Goal: Information Seeking & Learning: Learn about a topic

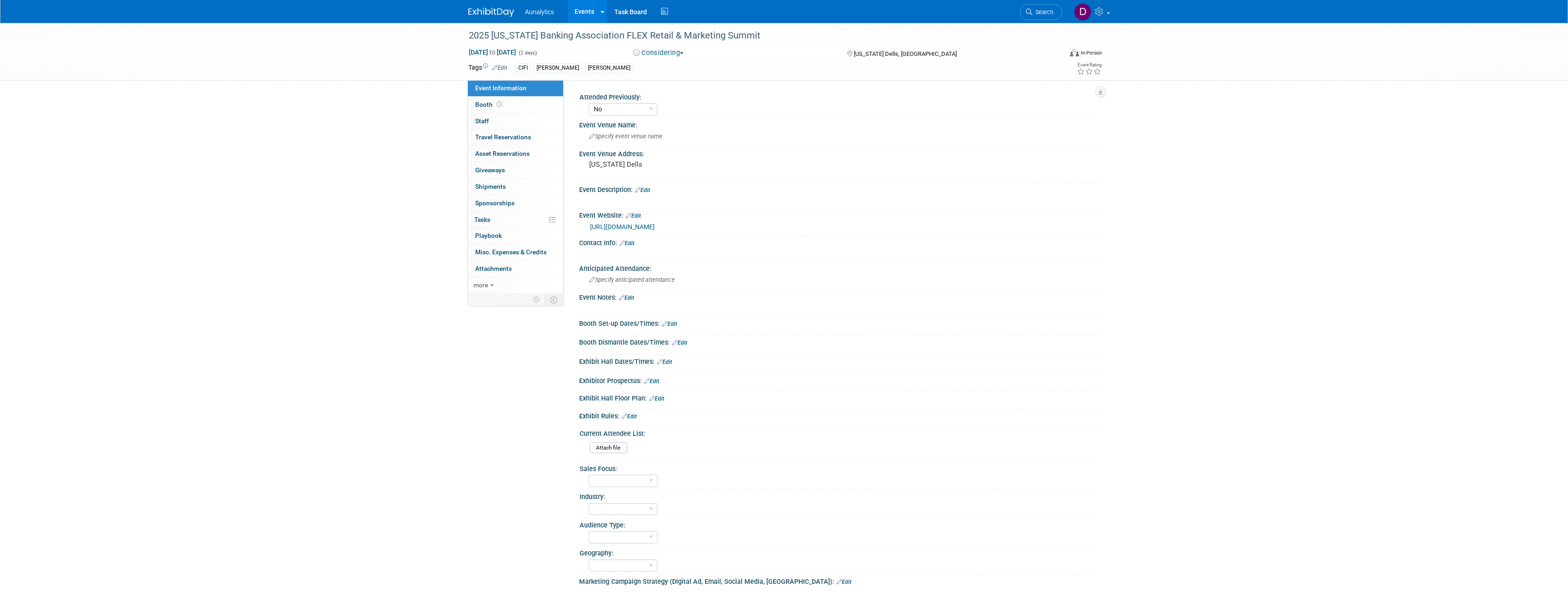
select select "No"
click at [516, 200] on link "0 Sponsorships 0" at bounding box center [516, 203] width 95 height 16
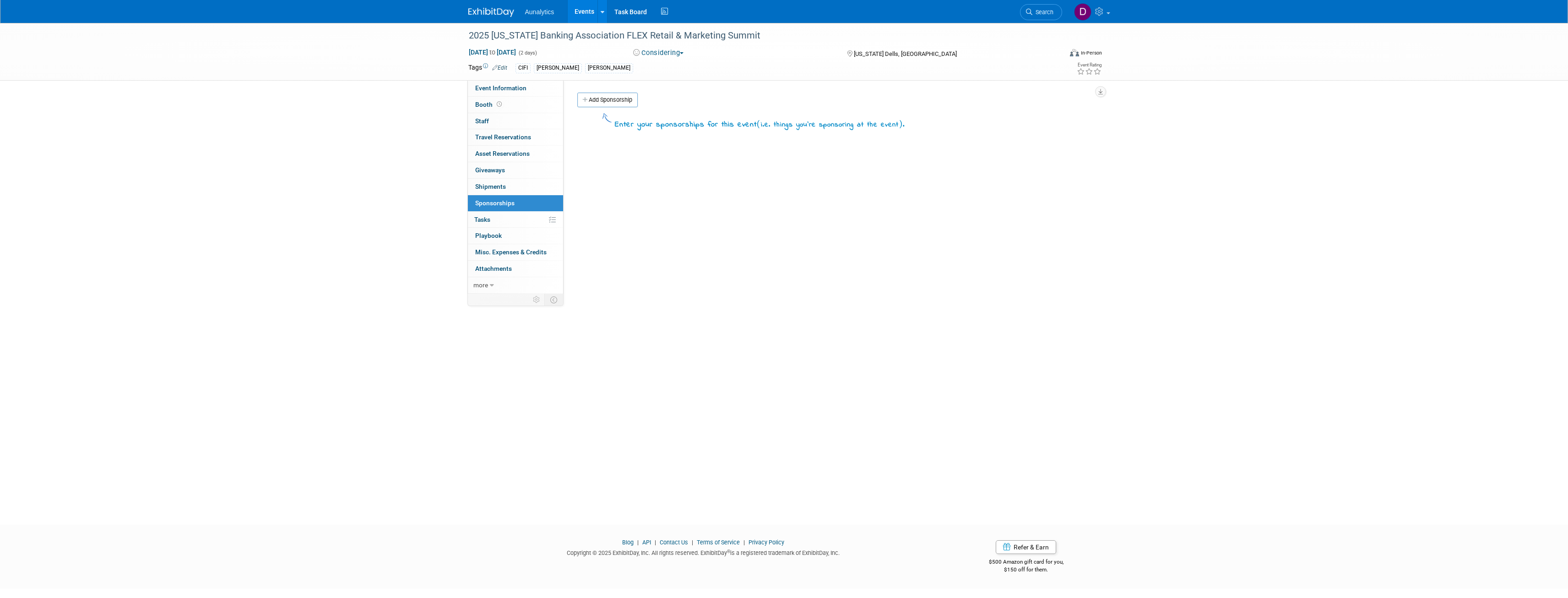
click at [479, 105] on span "Booth" at bounding box center [489, 104] width 29 height 7
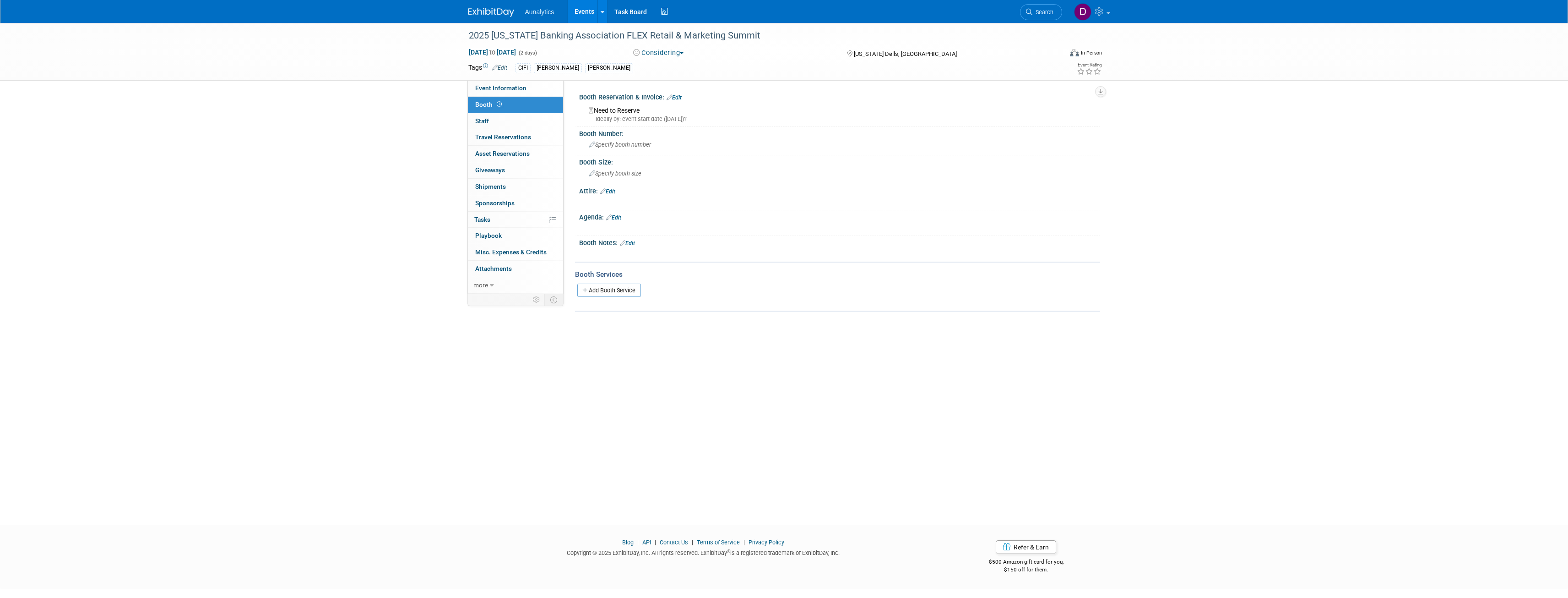
click at [486, 85] on span "Event Information" at bounding box center [501, 88] width 51 height 7
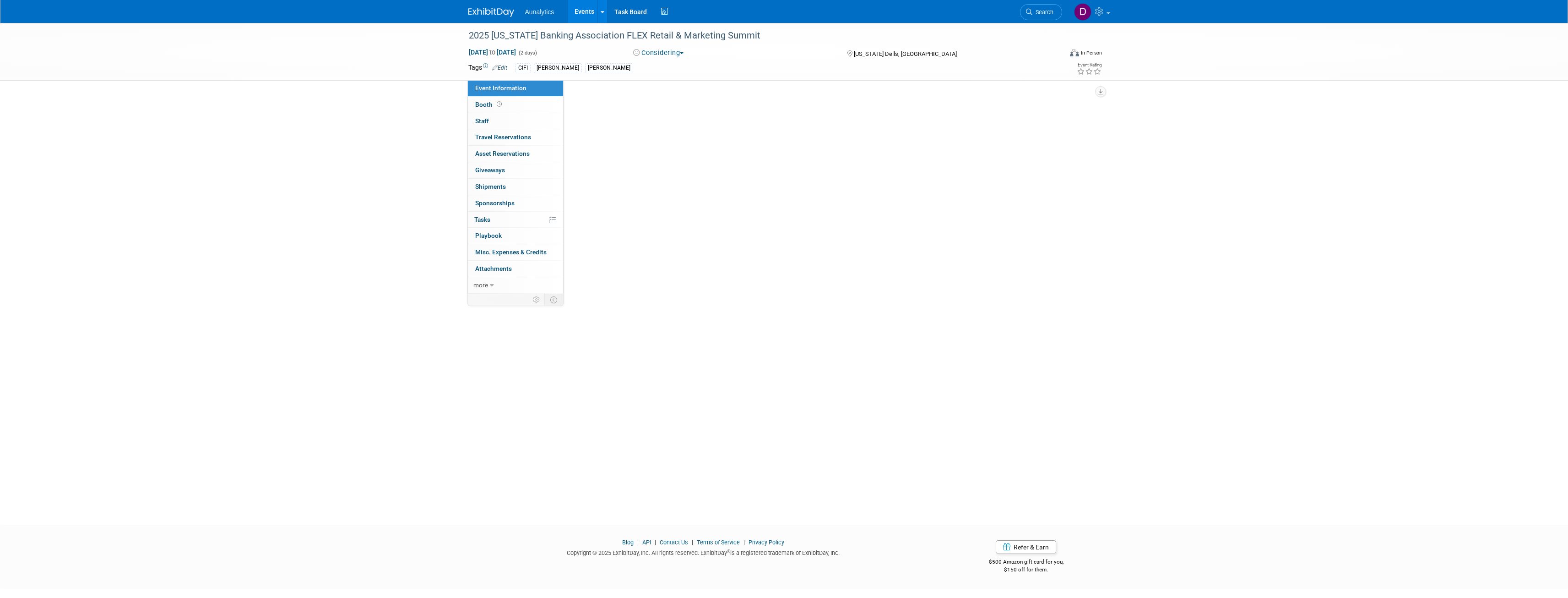
select select "No"
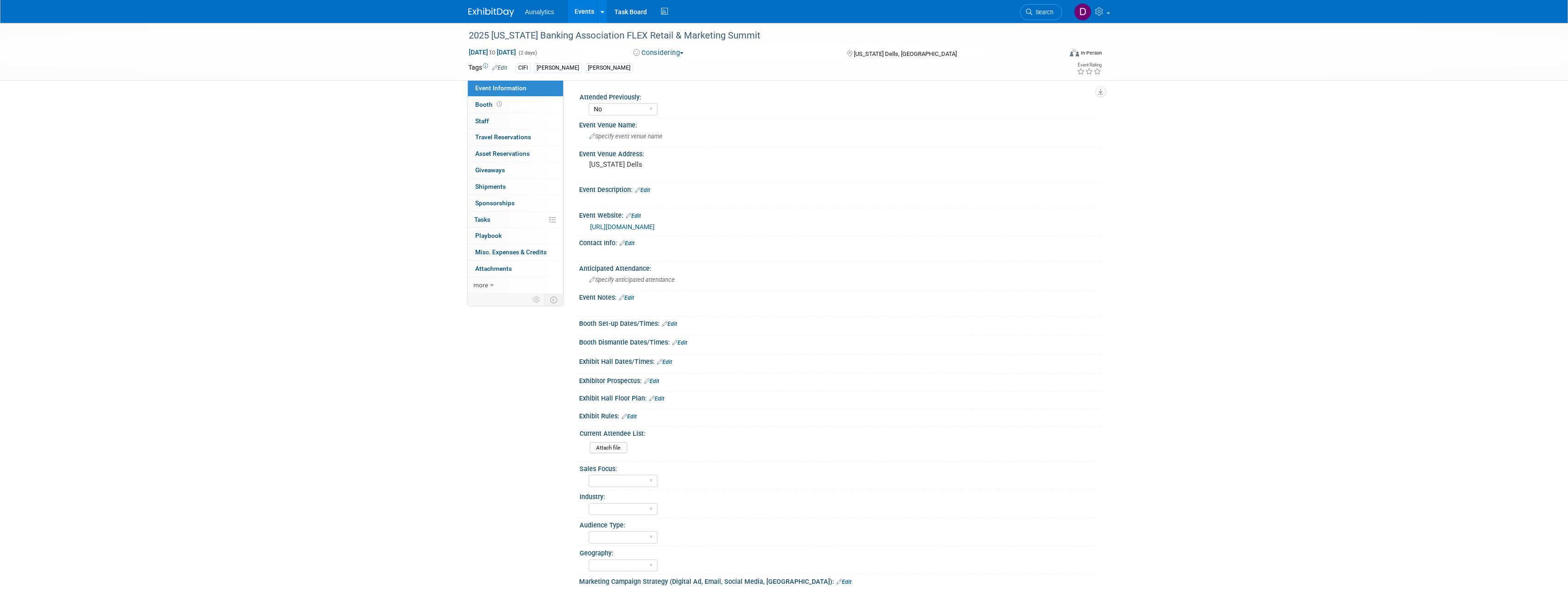
click at [514, 106] on link "Booth" at bounding box center [516, 105] width 95 height 16
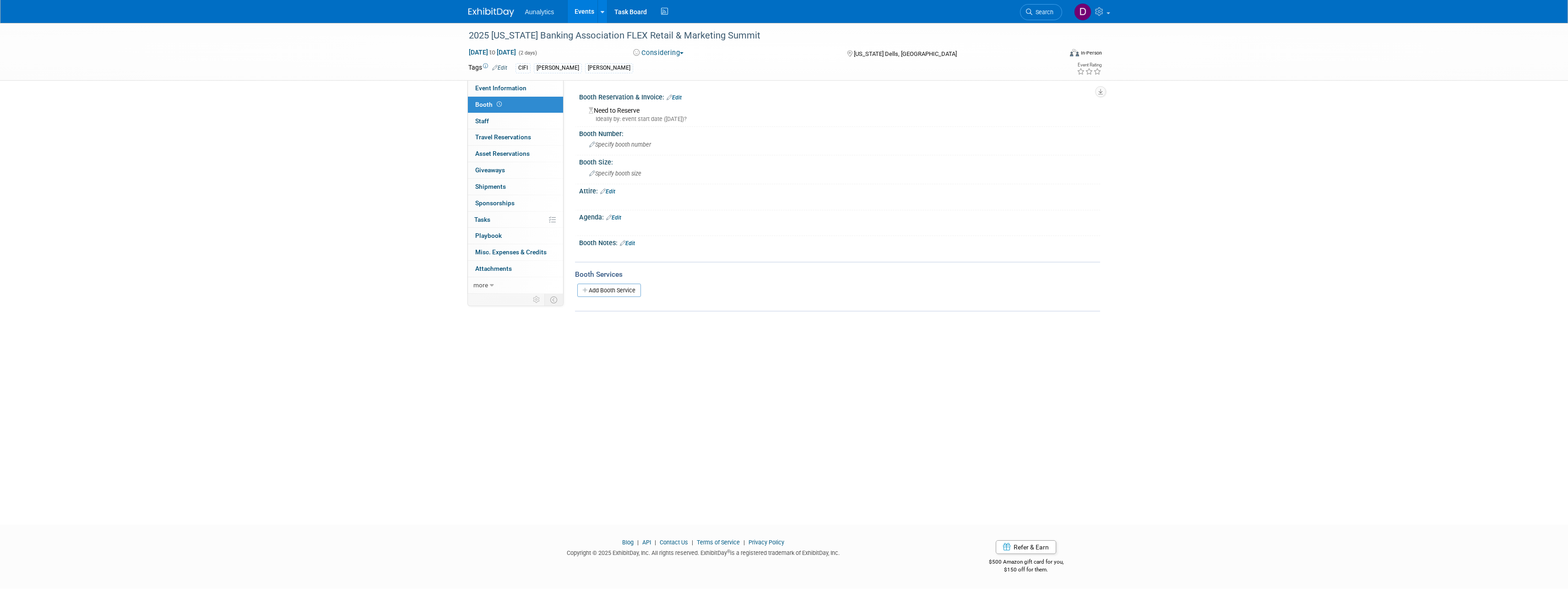
click at [680, 96] on link "Edit" at bounding box center [674, 97] width 15 height 7
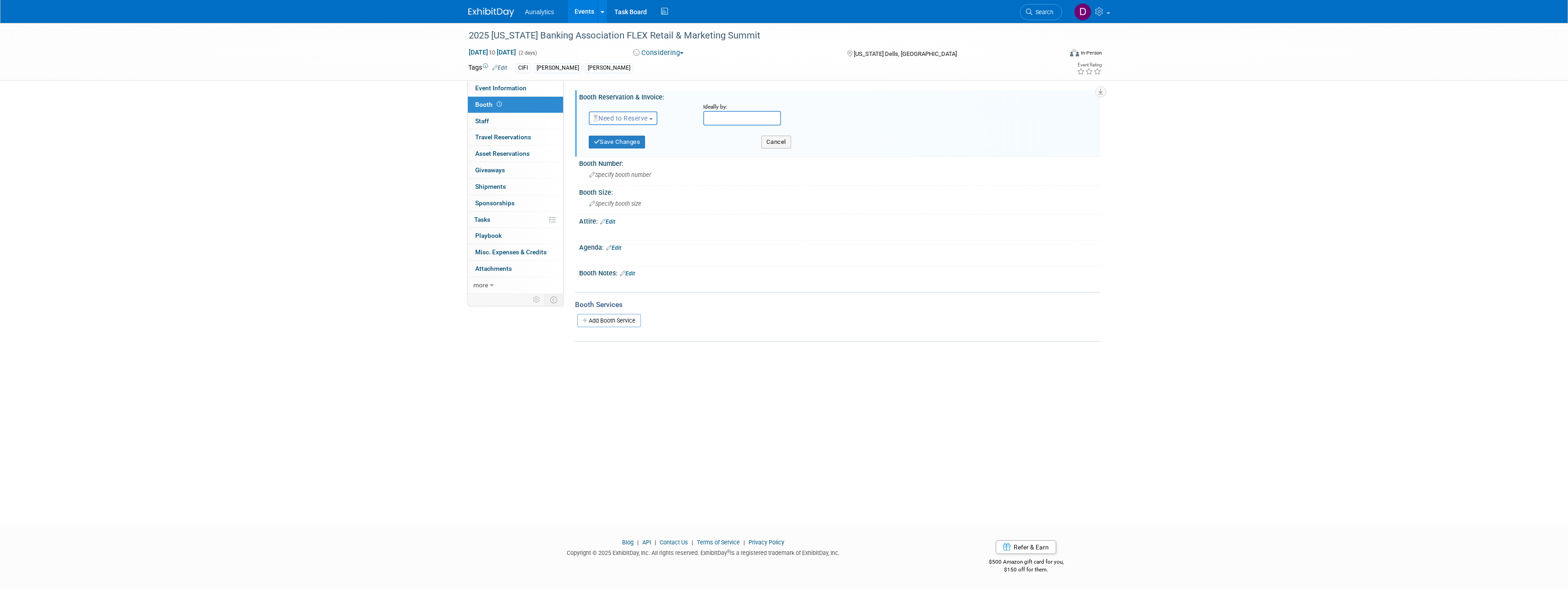
click at [653, 118] on span "button" at bounding box center [651, 119] width 4 height 2
click at [645, 147] on link "Reserved" at bounding box center [638, 146] width 98 height 13
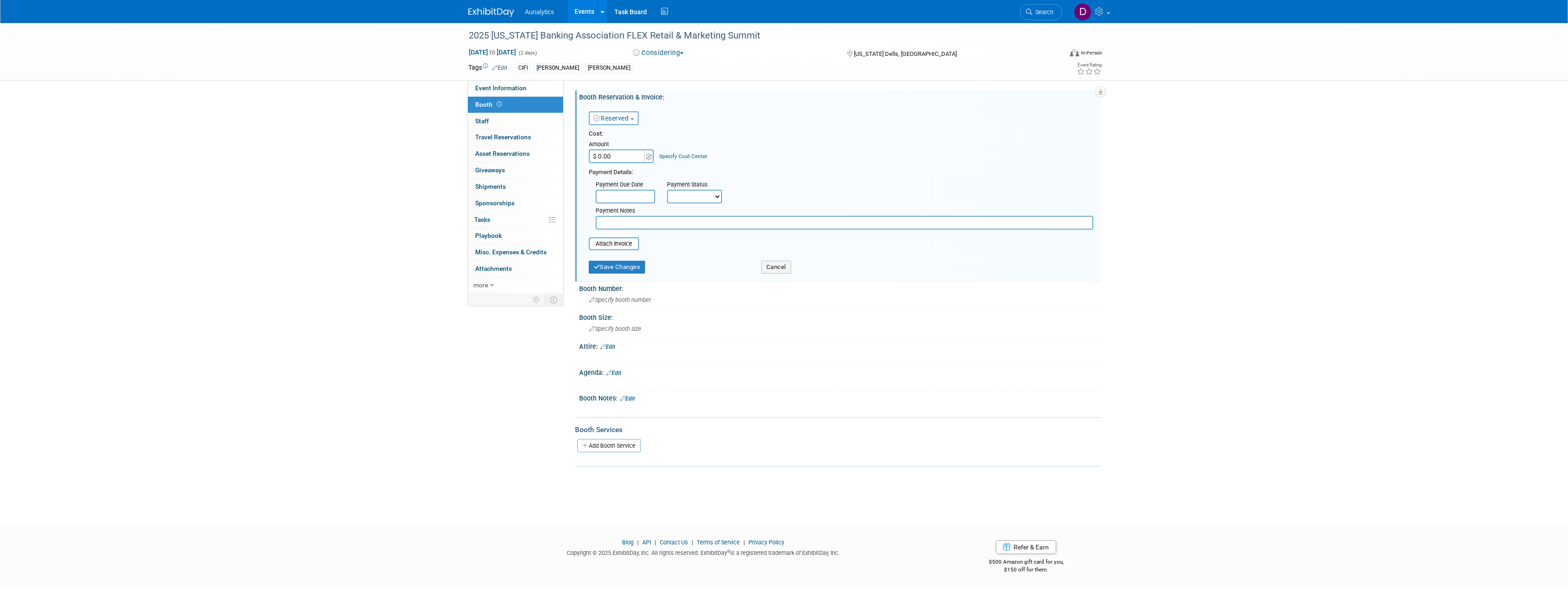
click at [667, 156] on link "Specify Cost Center" at bounding box center [683, 156] width 48 height 7
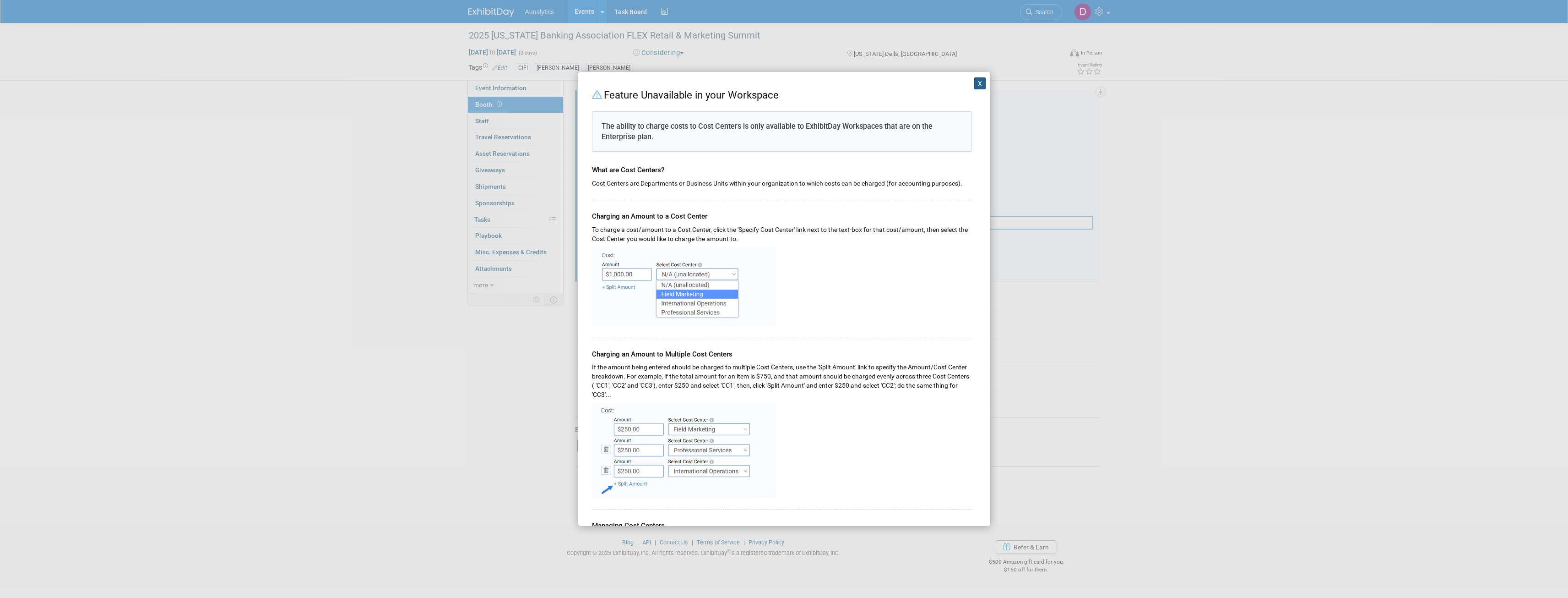
click at [977, 86] on button "X" at bounding box center [981, 83] width 12 height 12
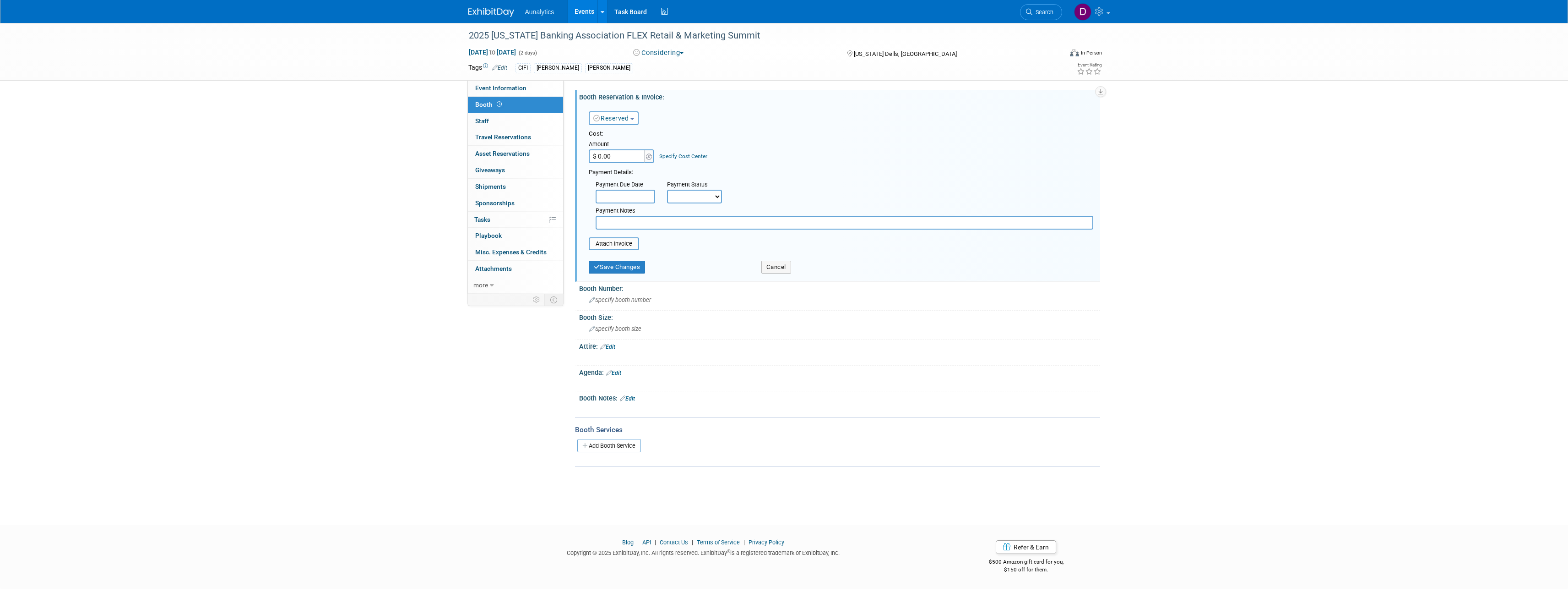
click at [615, 158] on input "$ 0.00" at bounding box center [617, 156] width 57 height 14
click at [349, 163] on div "2025 Wisconsin Banking Association FLEX Retail & Marketing Summit Nov 19, 2025 …" at bounding box center [784, 266] width 1568 height 485
click at [503, 9] on img at bounding box center [491, 12] width 46 height 9
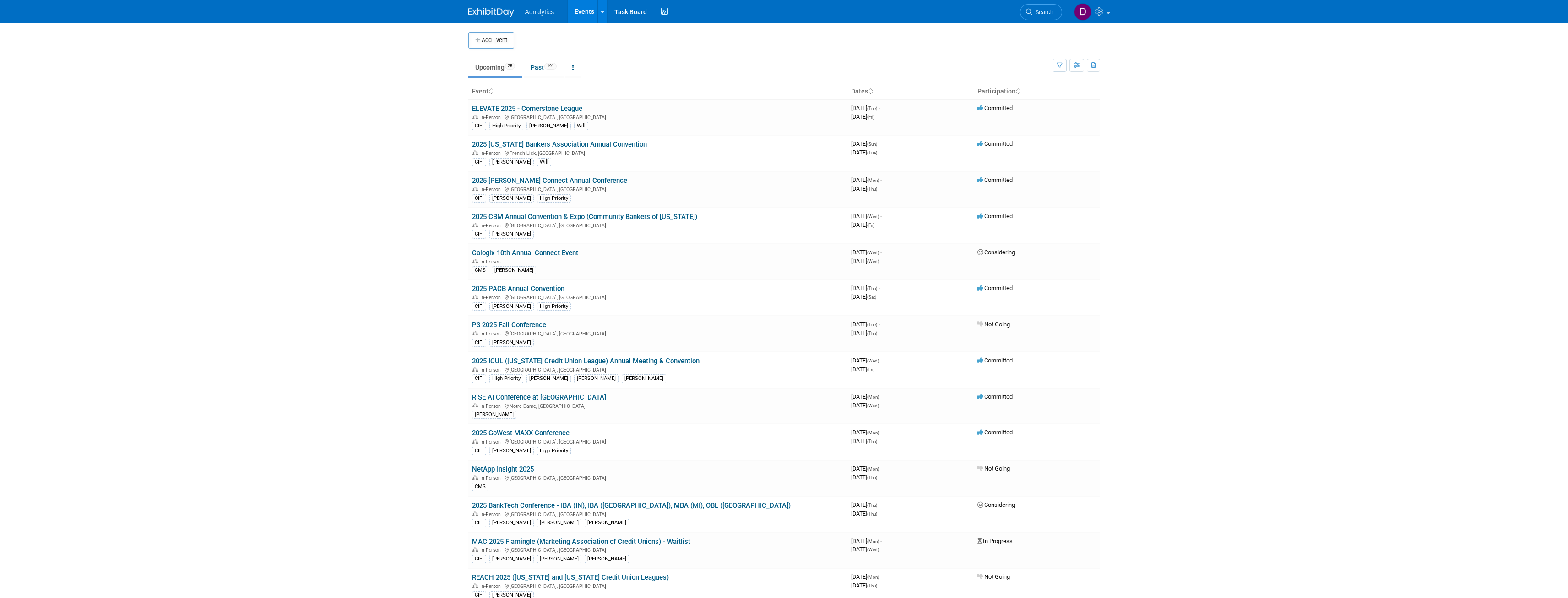
click at [579, 215] on link "2025 CBM Annual Convention & Expo (Community Bankers of [US_STATE])" at bounding box center [584, 217] width 225 height 9
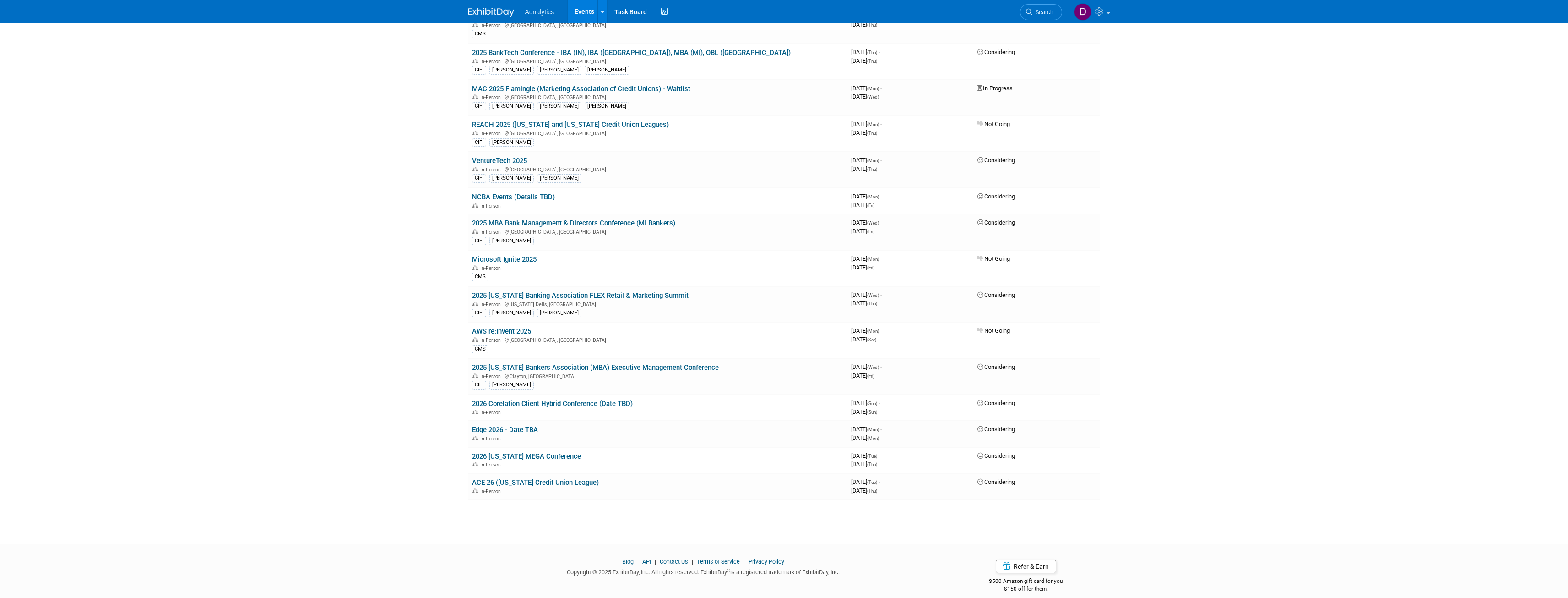
scroll to position [458, 0]
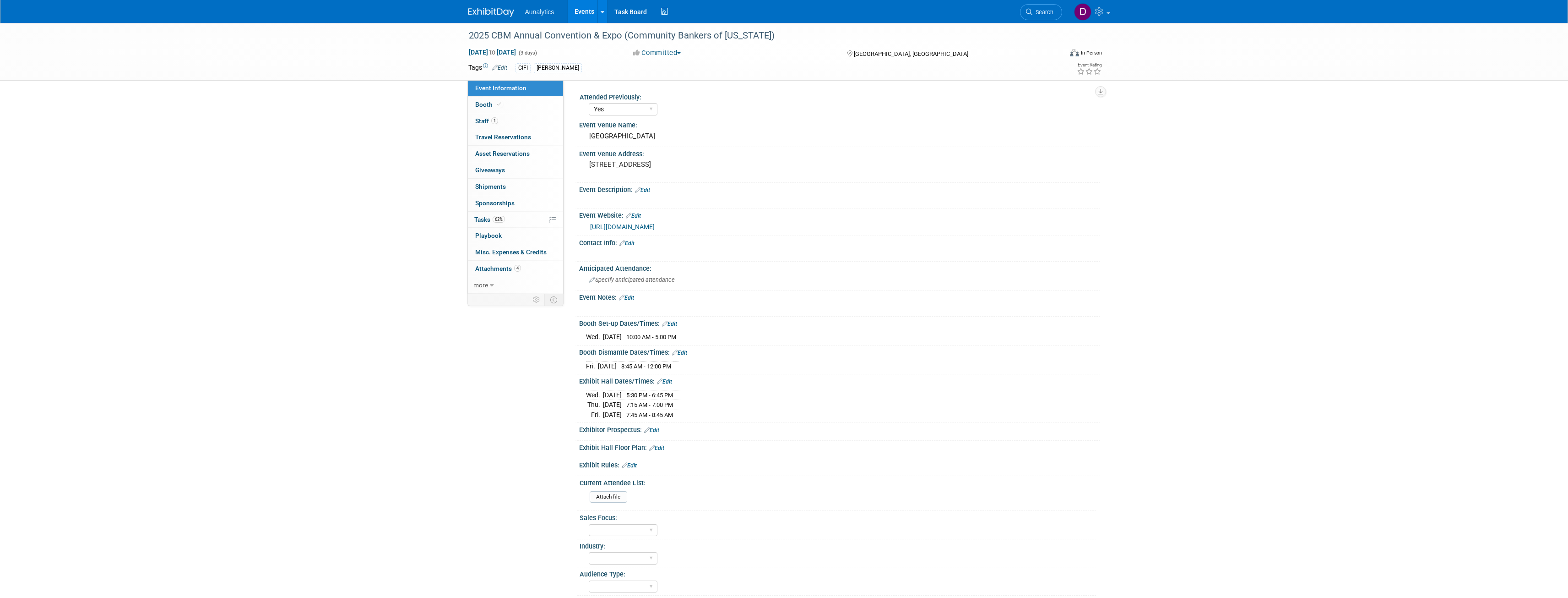
select select "Yes"
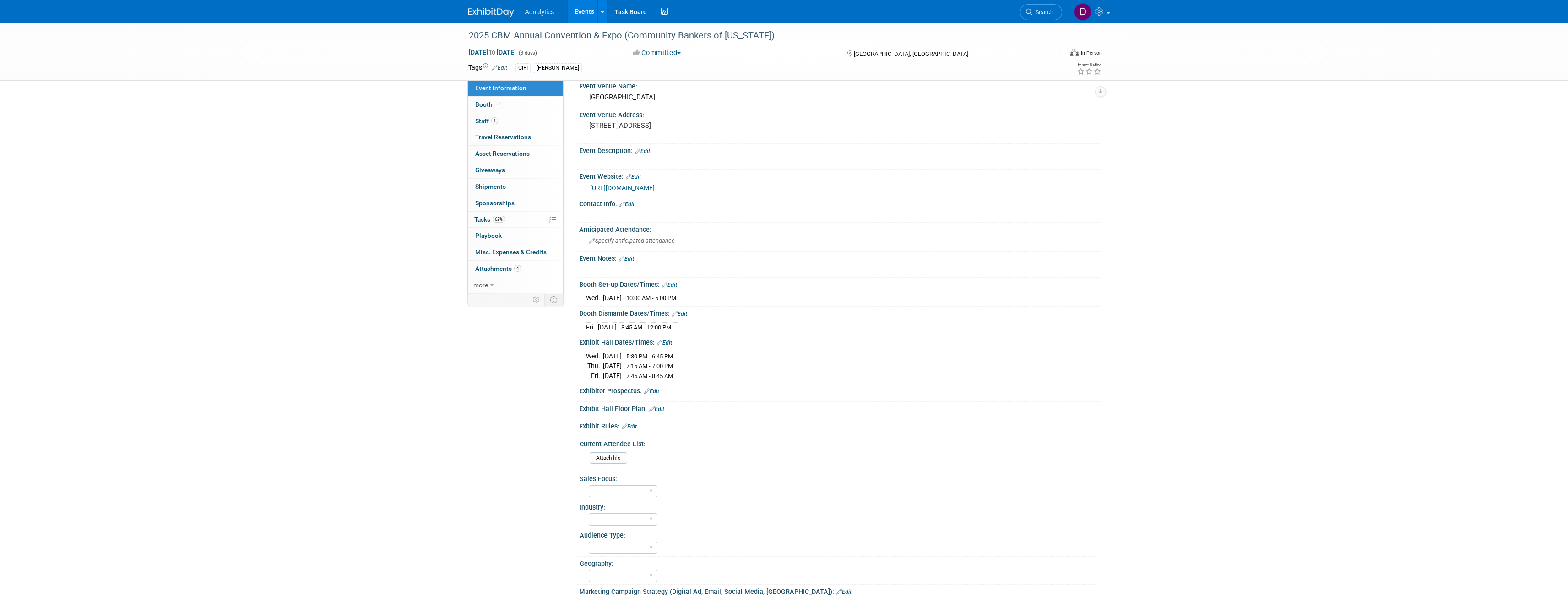
scroll to position [32, 0]
click at [525, 120] on link "1 Staff 1" at bounding box center [516, 121] width 95 height 16
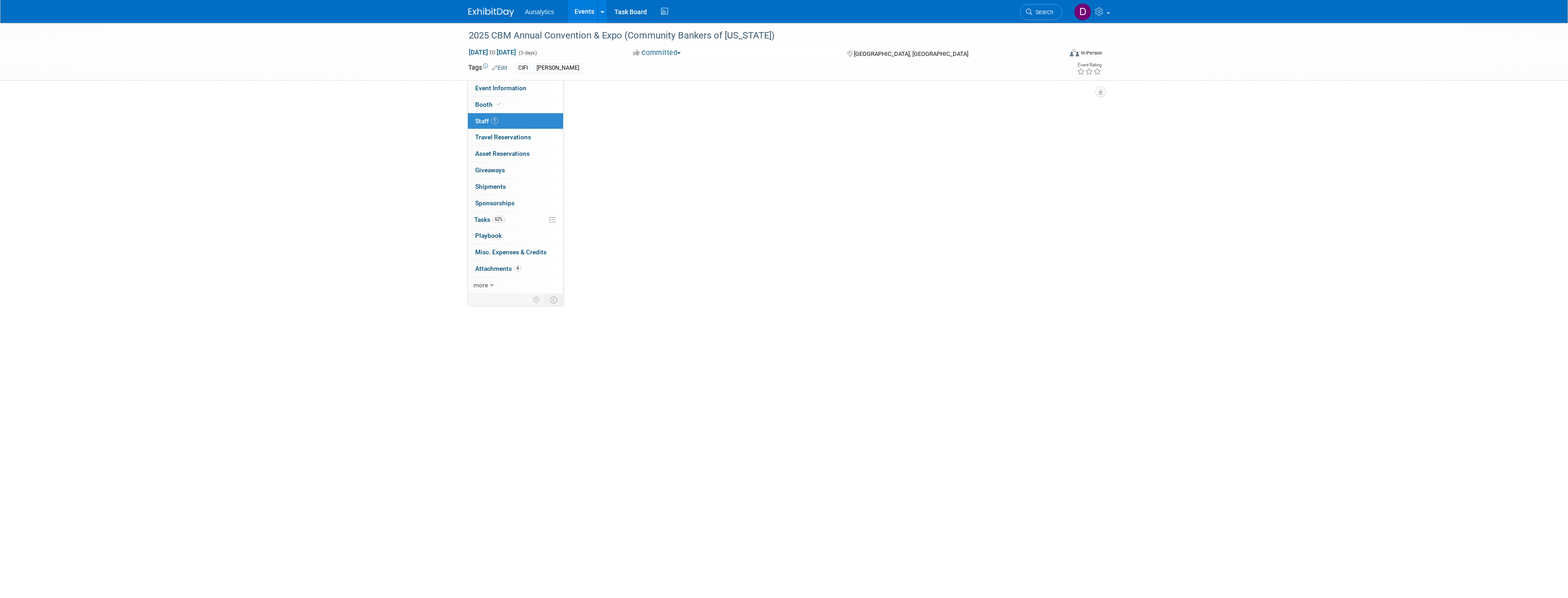
scroll to position [0, 0]
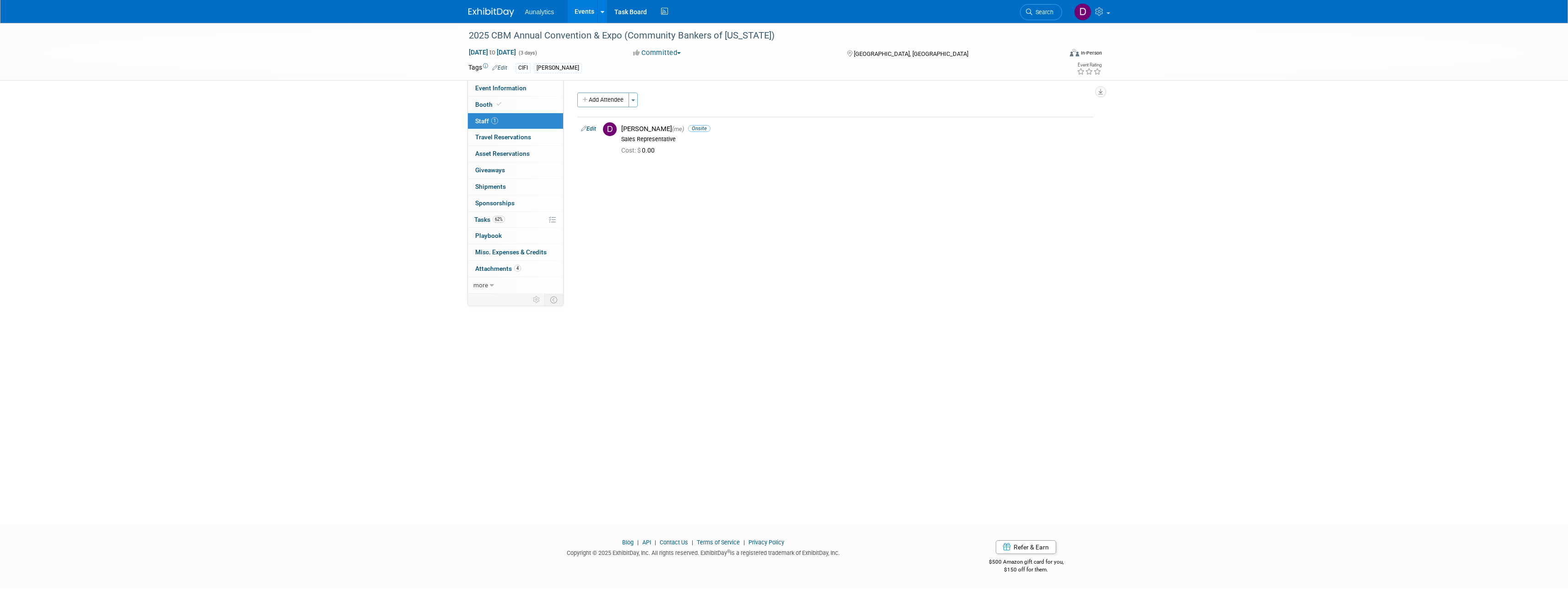
click at [505, 102] on link "Booth" at bounding box center [516, 105] width 95 height 16
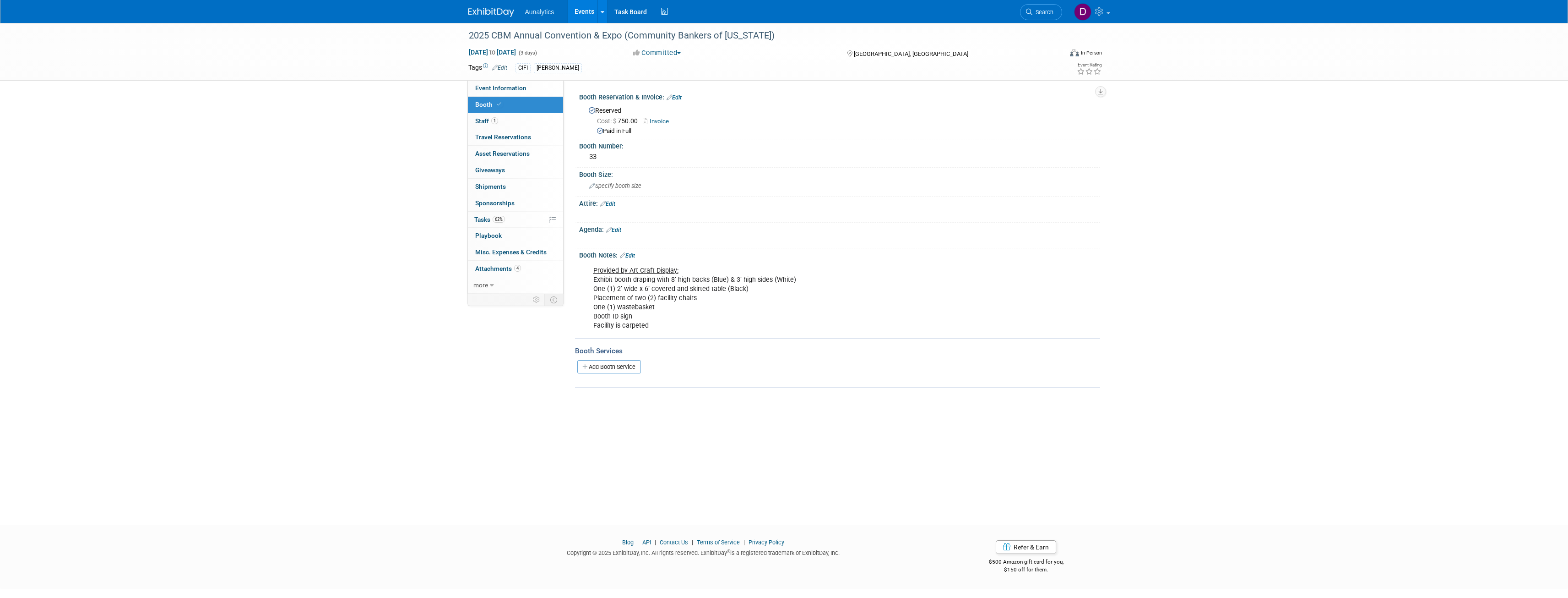
click at [488, 271] on span "Attachments 4" at bounding box center [498, 269] width 46 height 7
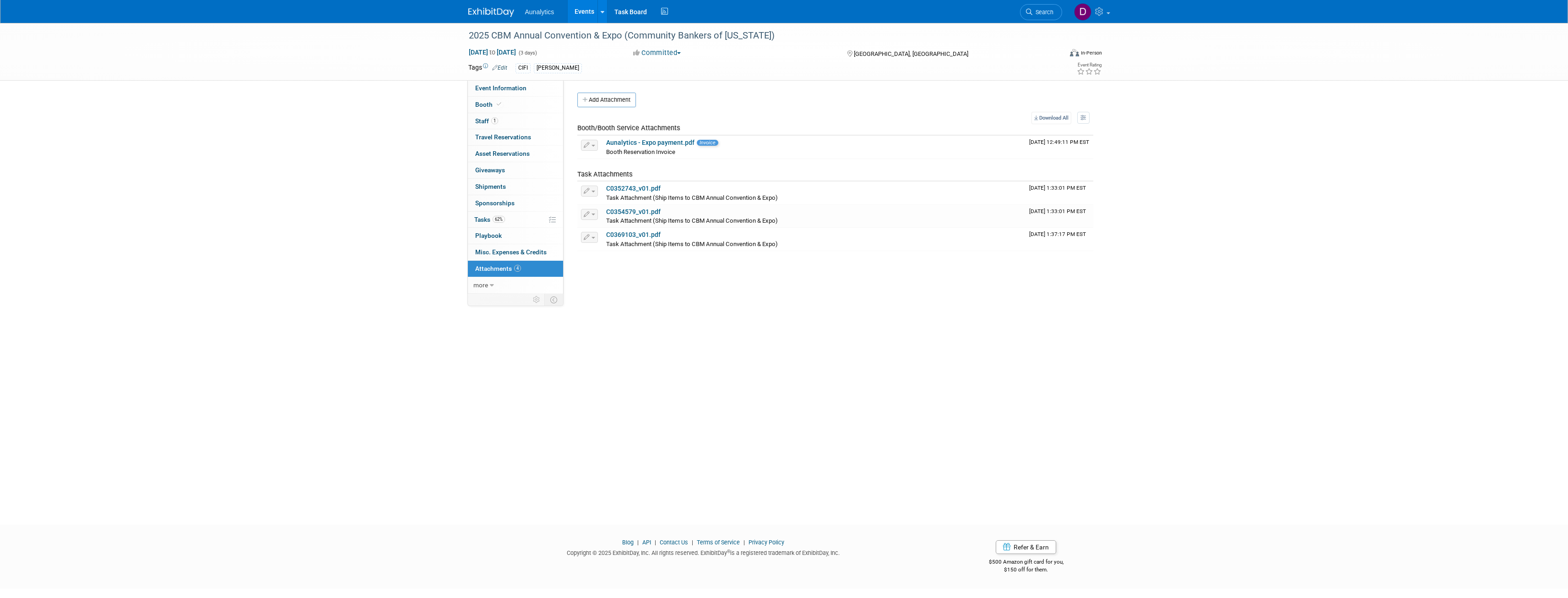
click at [507, 138] on span "Travel Reservations 0" at bounding box center [503, 137] width 56 height 7
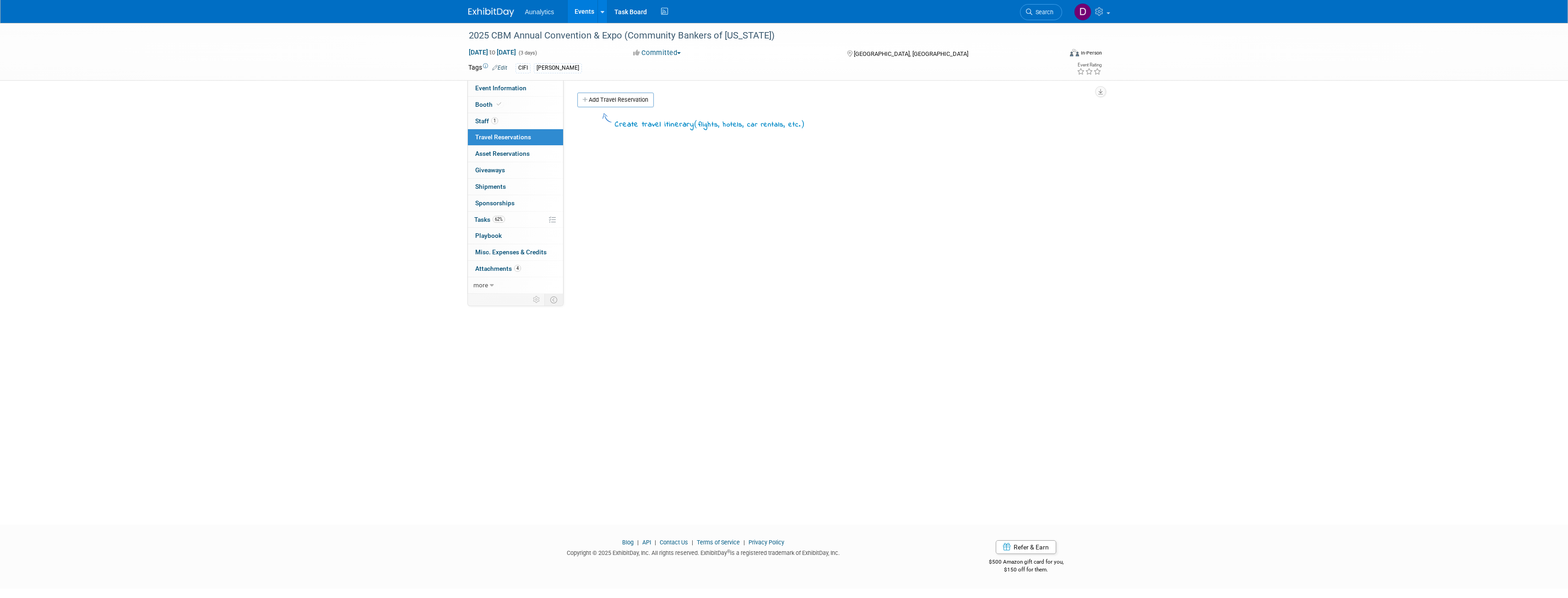
click at [496, 121] on span "1" at bounding box center [494, 121] width 7 height 7
click at [500, 156] on span "Asset Reservations 0" at bounding box center [503, 153] width 55 height 7
click at [486, 219] on span "Tasks 62%" at bounding box center [489, 219] width 30 height 7
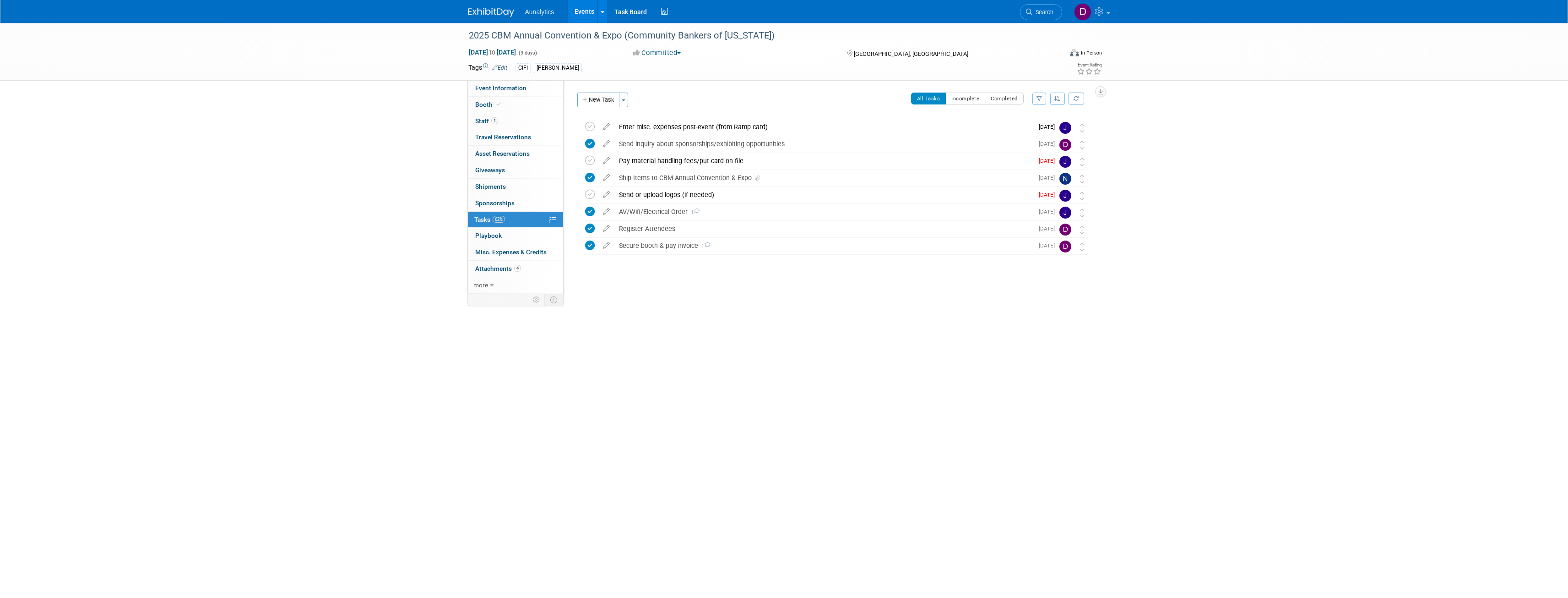
click at [483, 121] on span "Staff 1" at bounding box center [487, 121] width 23 height 7
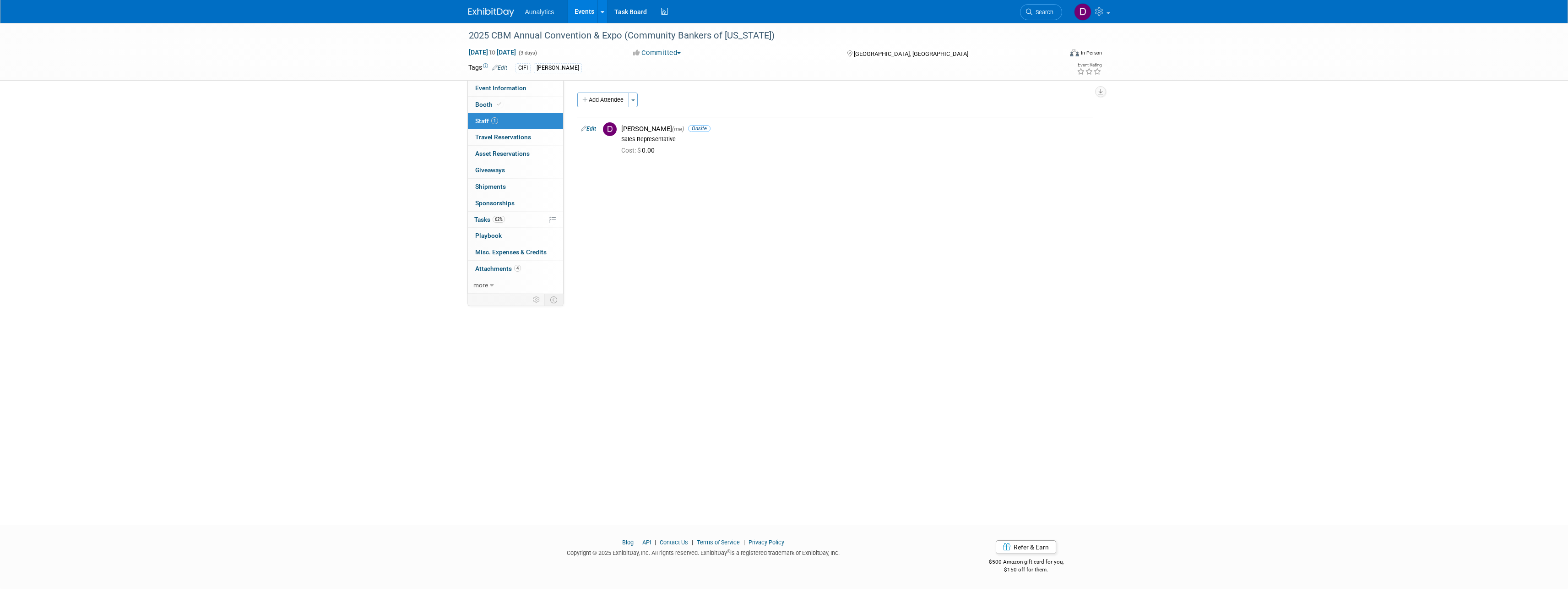
click at [500, 92] on link "Event Information" at bounding box center [516, 88] width 95 height 16
select select "Yes"
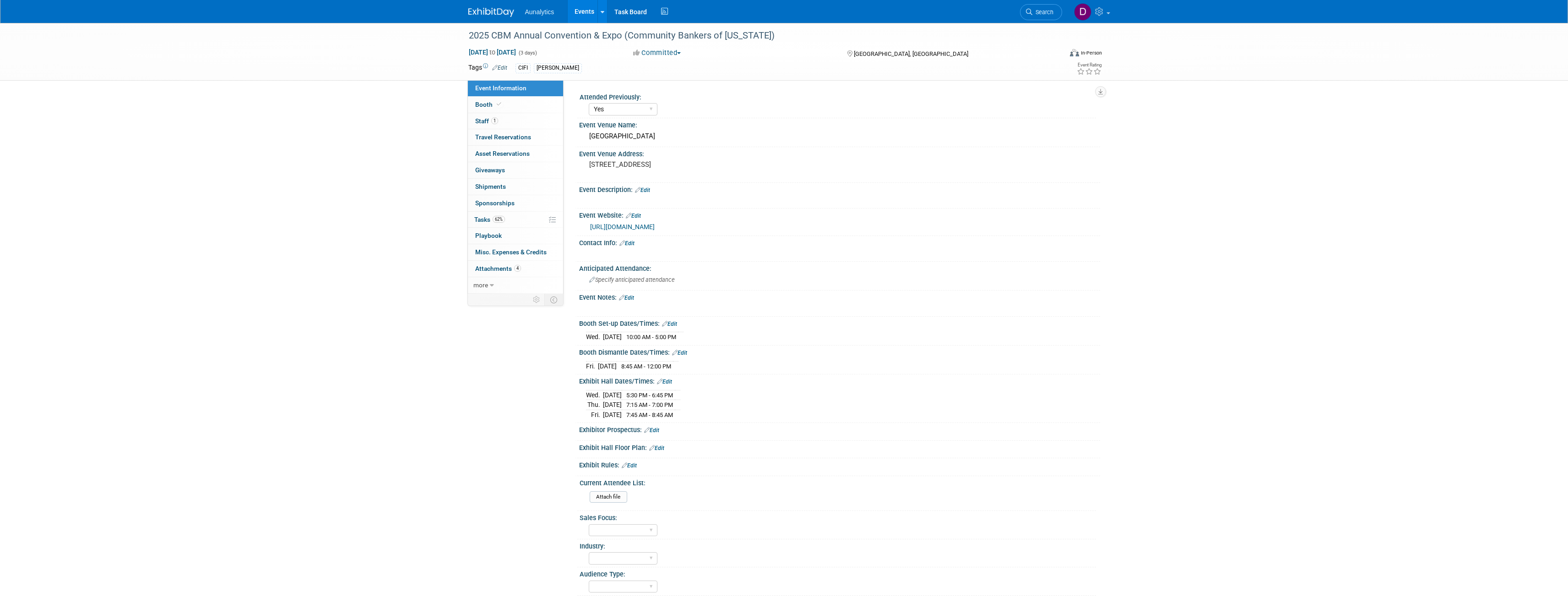
click at [515, 188] on link "0 Shipments 0" at bounding box center [516, 186] width 95 height 16
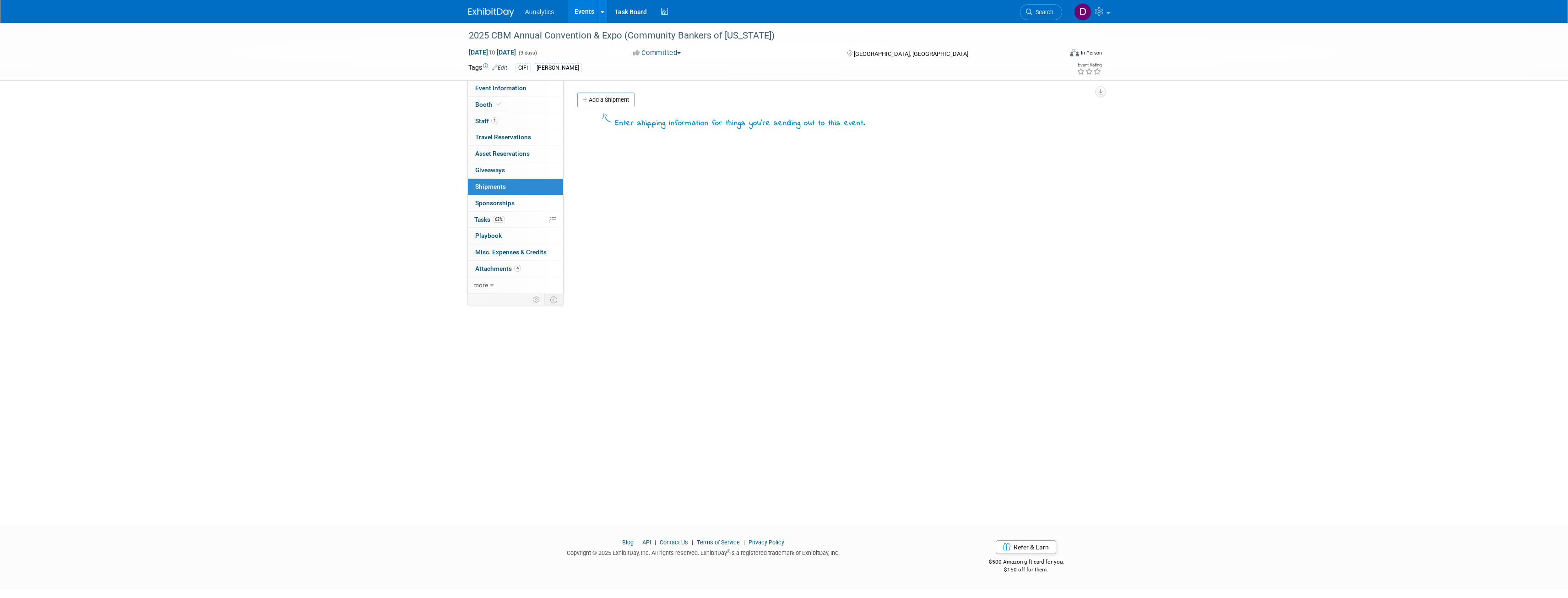
click at [489, 218] on span "Tasks 62%" at bounding box center [489, 219] width 30 height 7
